Goal: Information Seeking & Learning: Learn about a topic

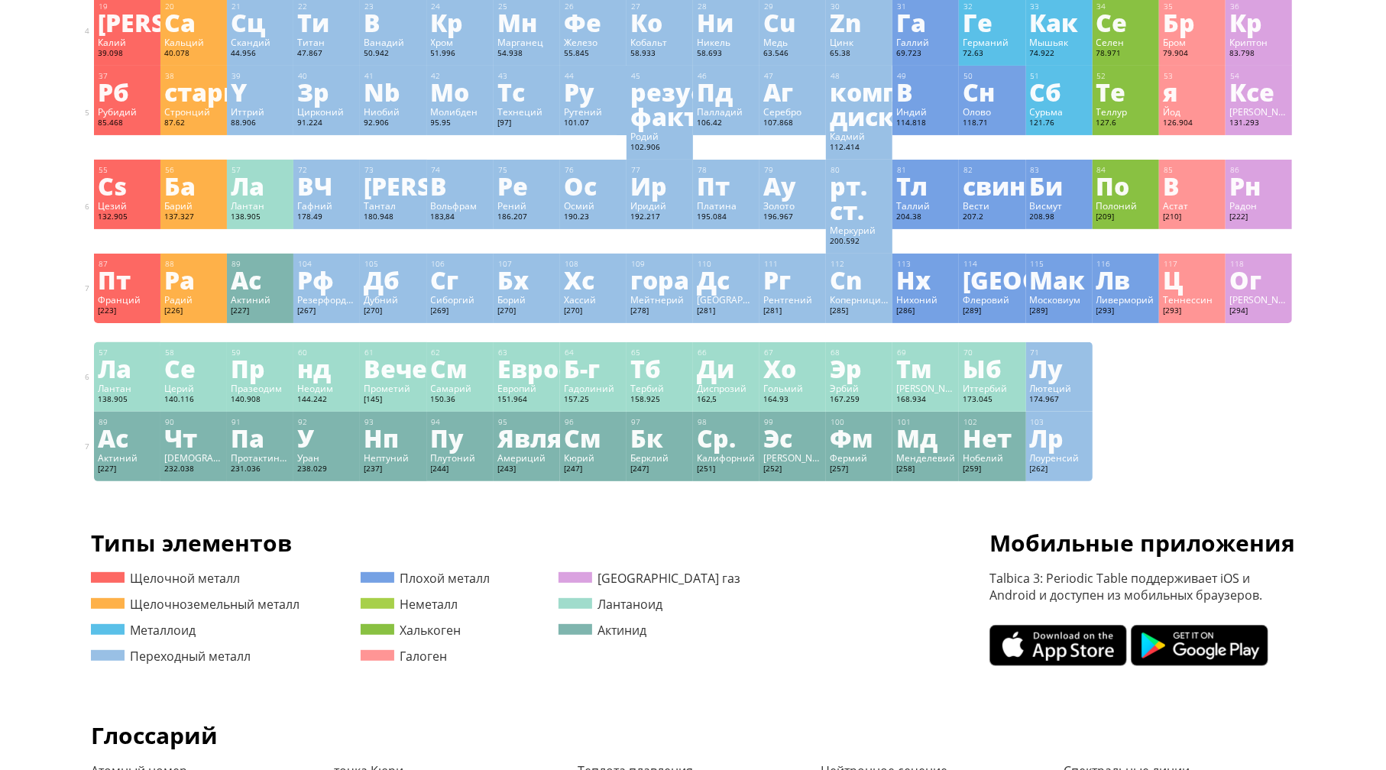
scroll to position [283, 0]
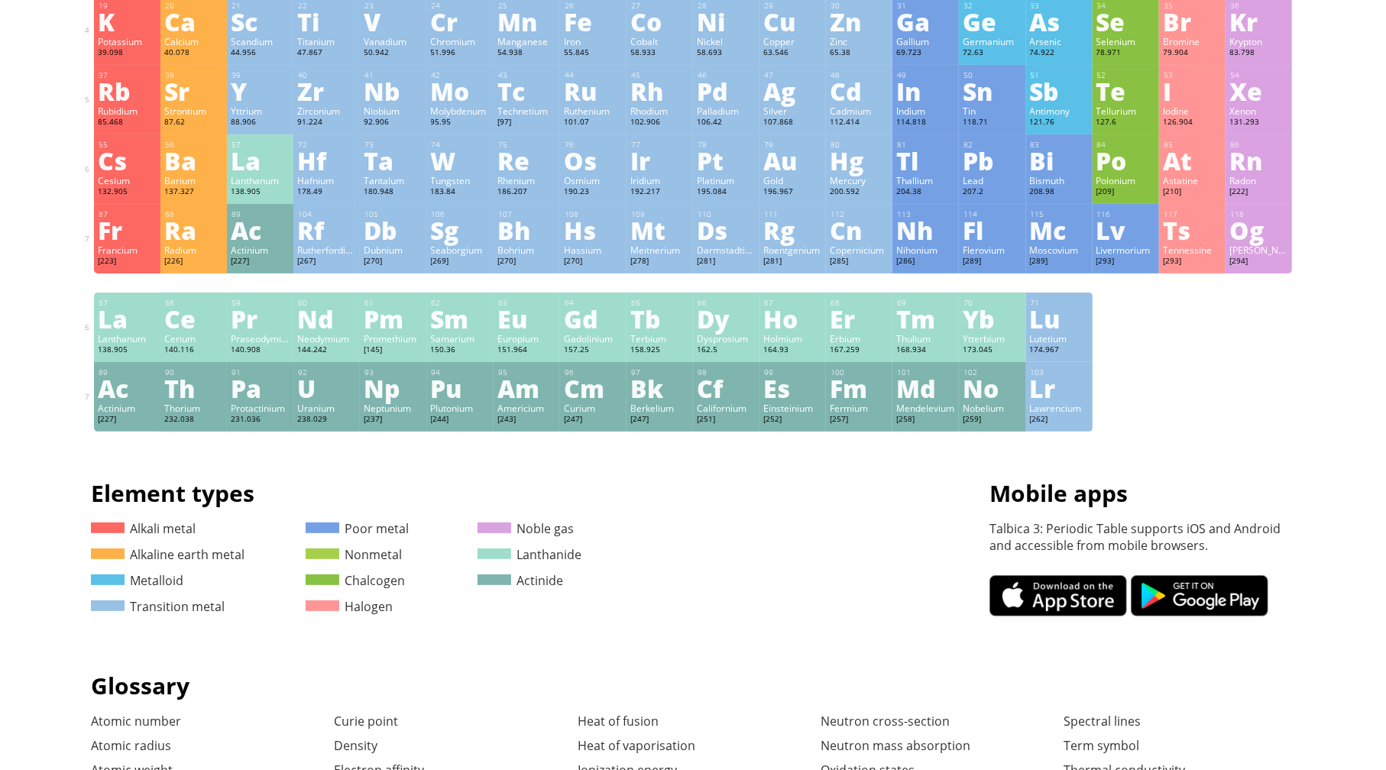
click at [724, 656] on div "Summary Molecular formula Molecular weight Exact mass Monoisotopic mass Classif…" at bounding box center [693, 364] width 1238 height 1295
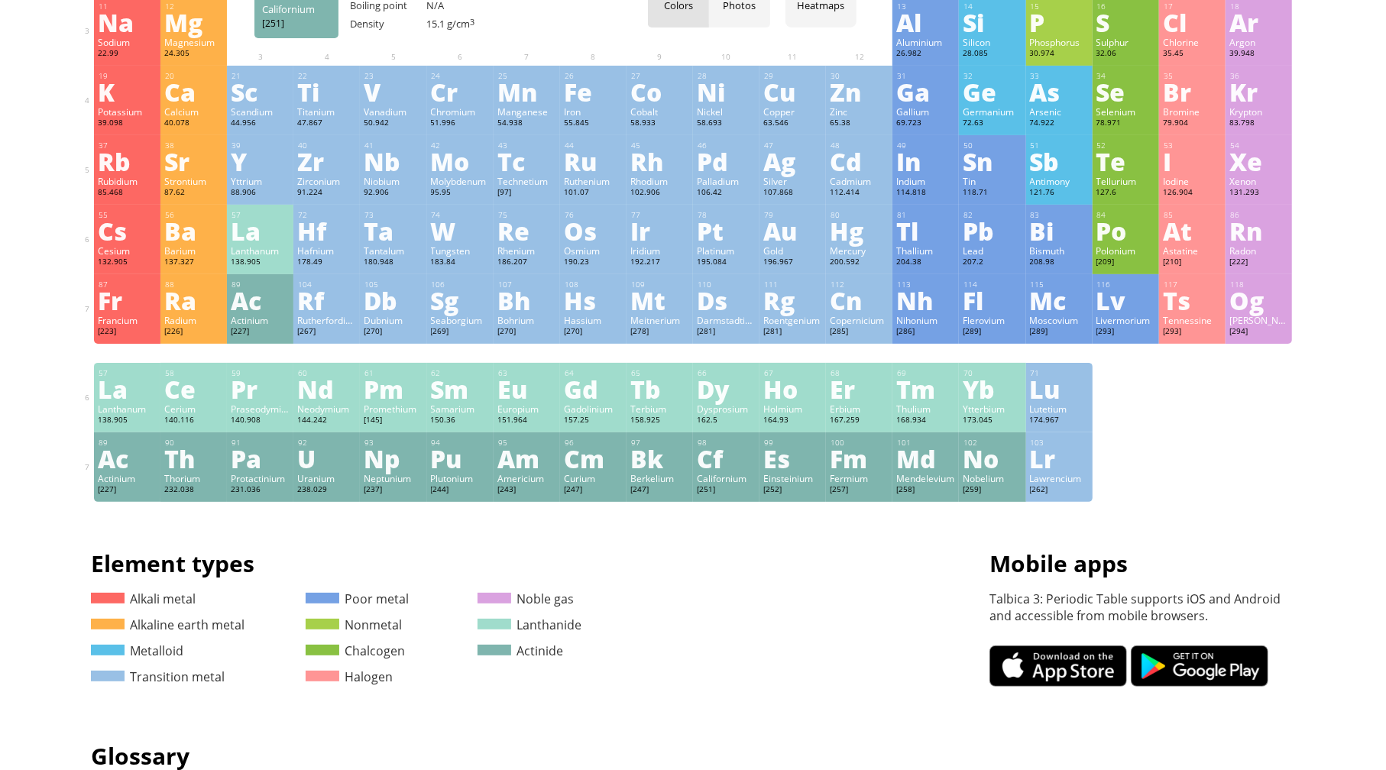
scroll to position [0, 0]
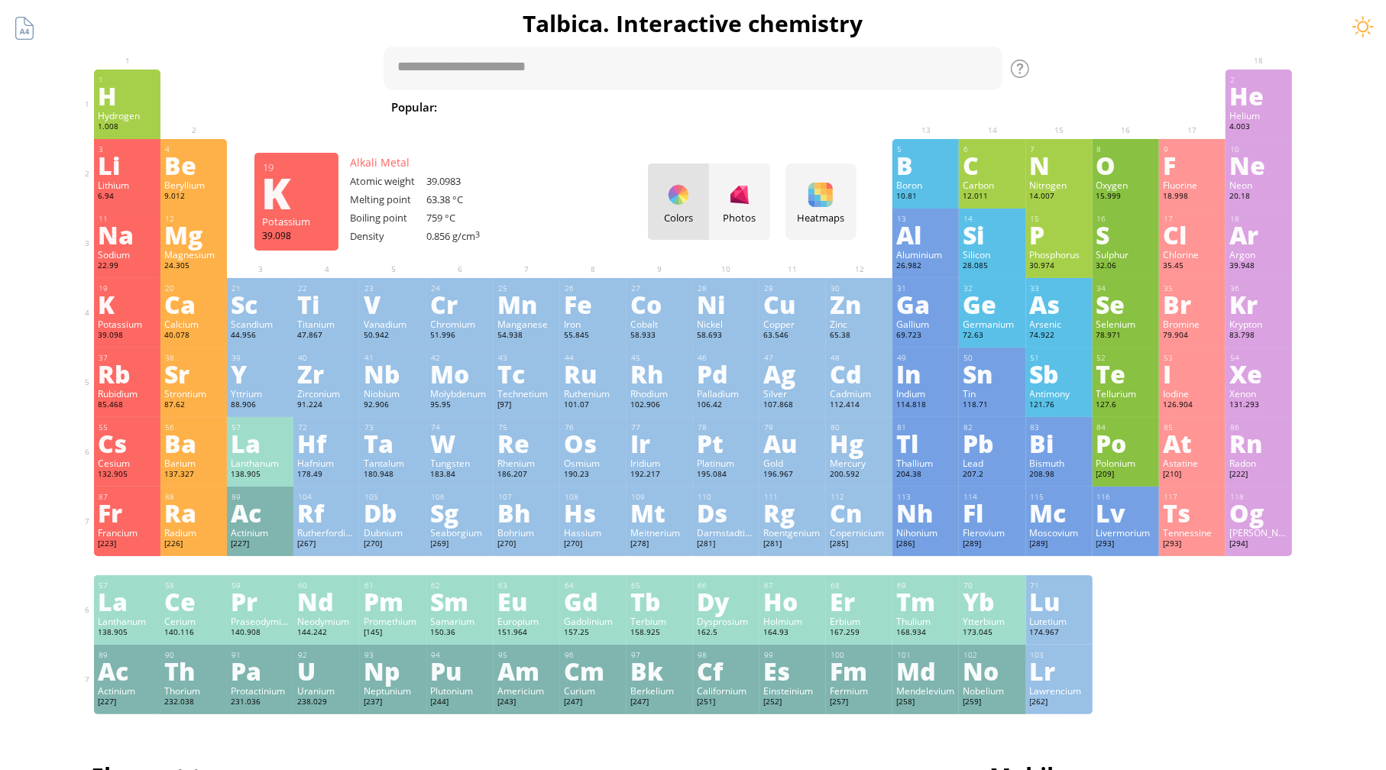
click at [118, 304] on div "K" at bounding box center [127, 304] width 59 height 24
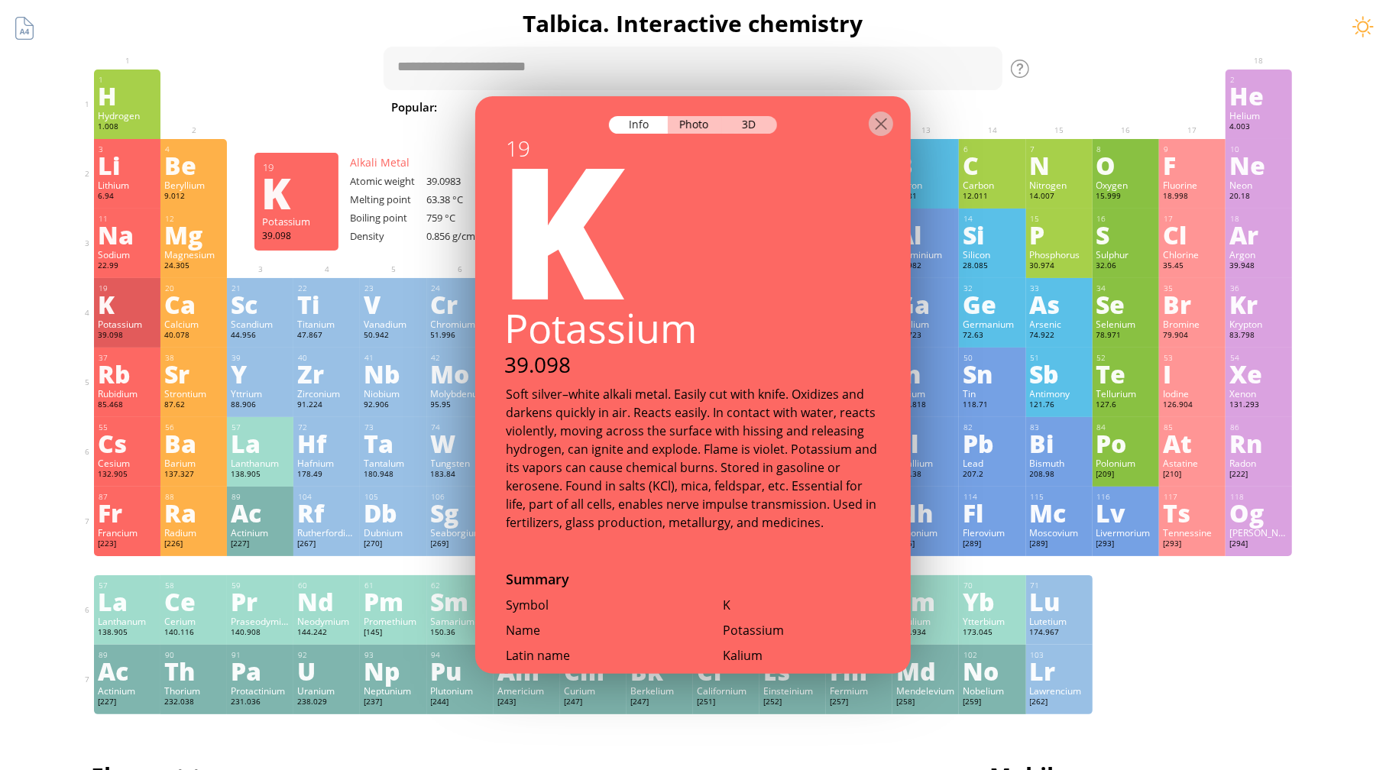
click at [73, 328] on div "Summary Molecular formula Molecular weight Exact mass Monoisotopic mass Classif…" at bounding box center [693, 647] width 1386 height 1295
click at [888, 121] on div at bounding box center [881, 124] width 24 height 24
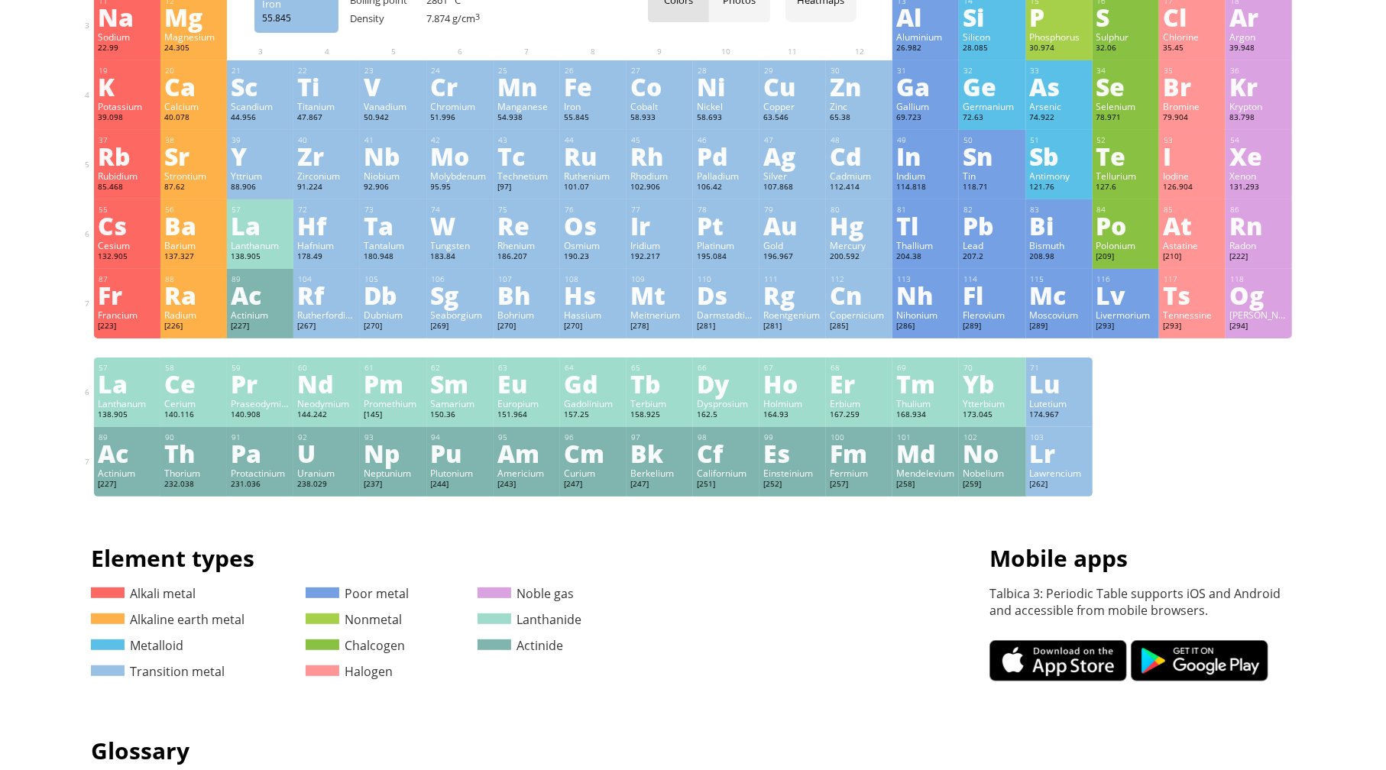
scroll to position [217, 0]
click at [1180, 358] on div at bounding box center [1192, 348] width 66 height 19
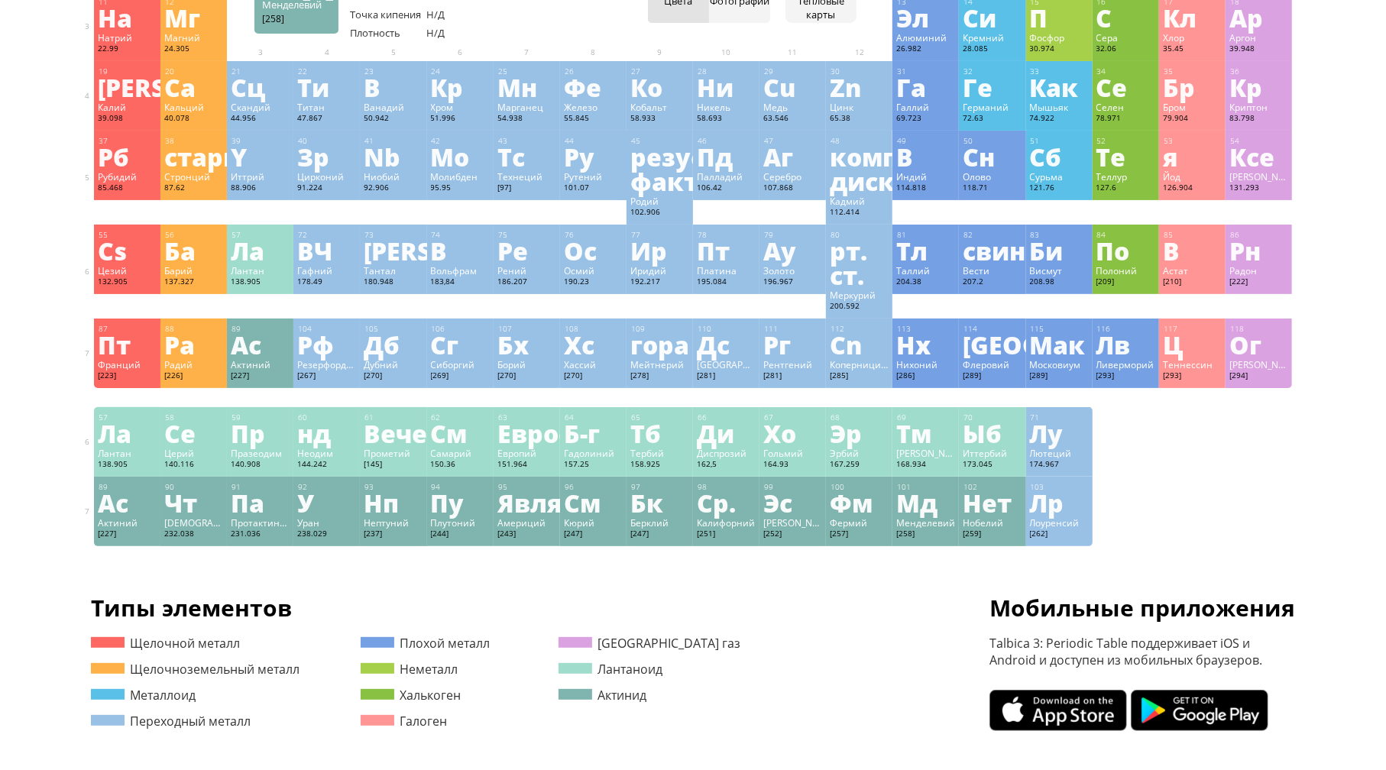
click at [804, 649] on div "Типы элементов Element types Щелочной металл Щелочноземельный металл Металлоид …" at bounding box center [693, 665] width 1204 height 147
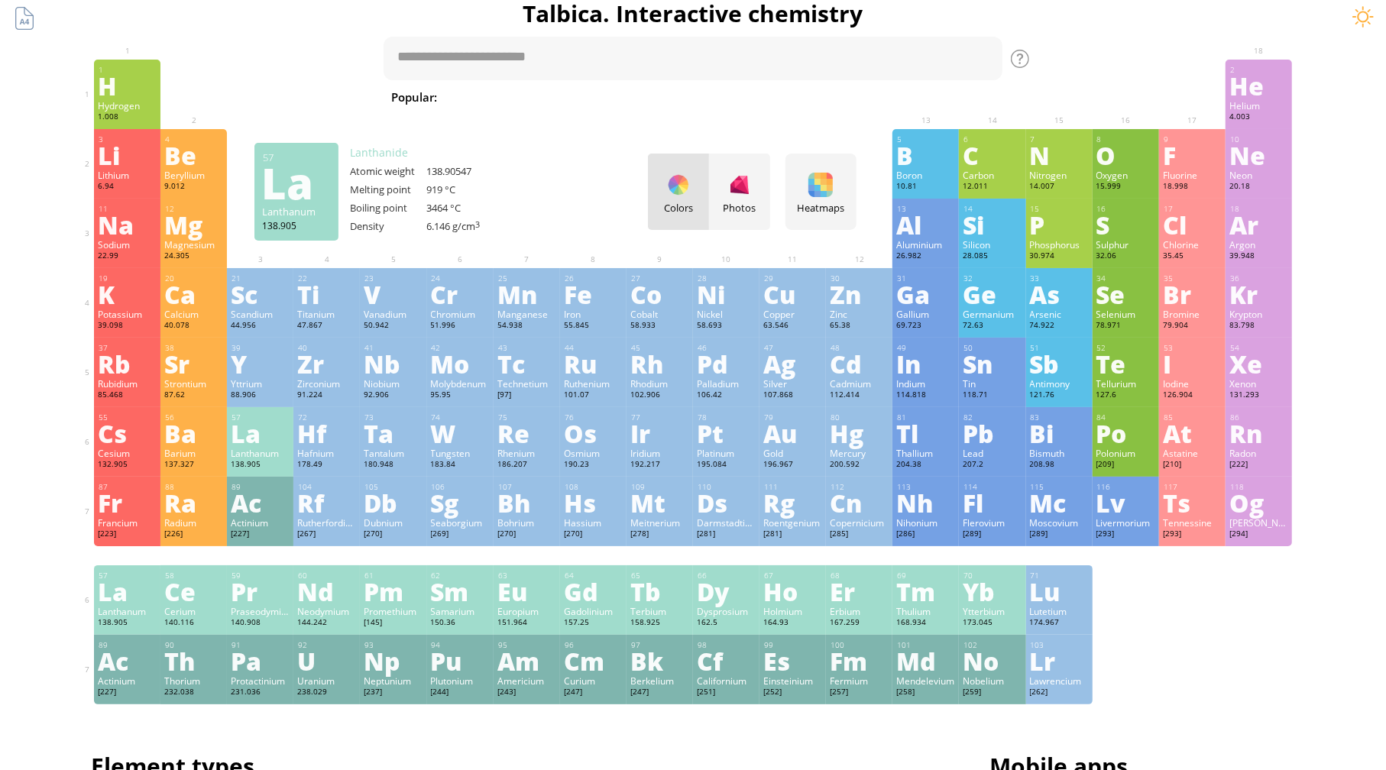
scroll to position [0, 0]
